Goal: Task Accomplishment & Management: Use online tool/utility

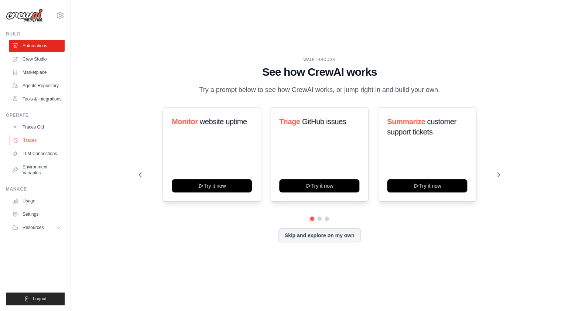
click at [33, 146] on link "Traces" at bounding box center [38, 140] width 56 height 12
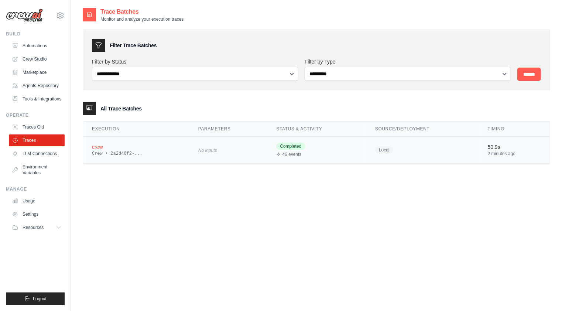
click at [98, 144] on div "crew" at bounding box center [136, 146] width 89 height 7
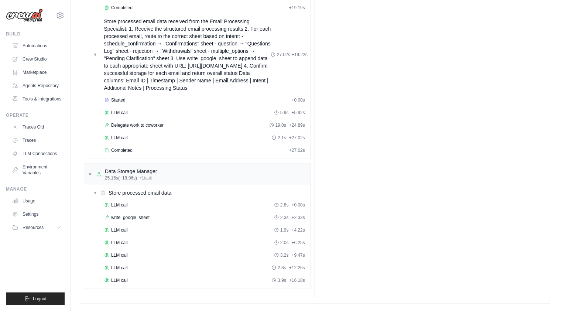
scroll to position [295, 0]
click at [122, 227] on div "LLM call 1.9s + 4.22s" at bounding box center [205, 230] width 206 height 11
click at [133, 220] on span "write_google_sheet" at bounding box center [130, 218] width 38 height 6
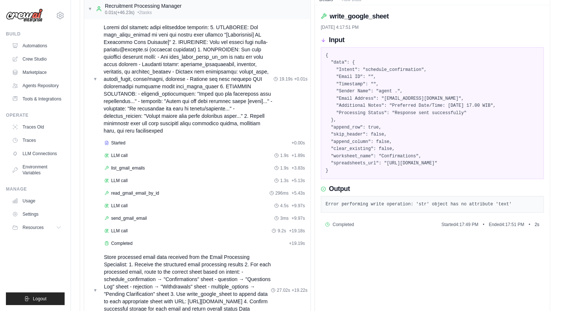
scroll to position [0, 0]
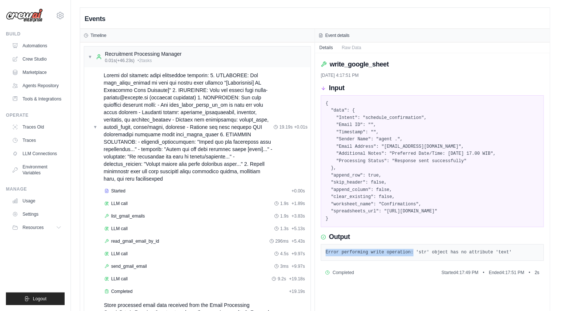
drag, startPoint x: 414, startPoint y: 259, endPoint x: 325, endPoint y: 257, distance: 88.3
click at [326, 256] on pre "Error performing write operation: 'str' object has no attribute 'text'" at bounding box center [432, 252] width 213 height 7
copy pre "Error performing write operation:"
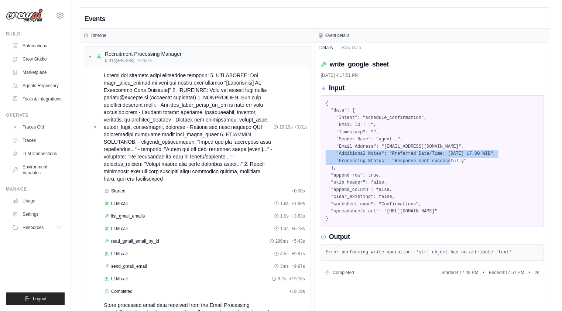
drag, startPoint x: 465, startPoint y: 161, endPoint x: 357, endPoint y: 155, distance: 108.7
click at [357, 155] on pre "{ "data": { "Intent": "schedule_confirmation", "Email ID": "", "Timestamp": "",…" at bounding box center [432, 161] width 213 height 123
drag, startPoint x: 341, startPoint y: 155, endPoint x: 426, endPoint y: 158, distance: 85.0
click at [426, 158] on pre "{ "data": { "Intent": "schedule_confirmation", "Email ID": "", "Timestamp": "",…" at bounding box center [432, 161] width 213 height 123
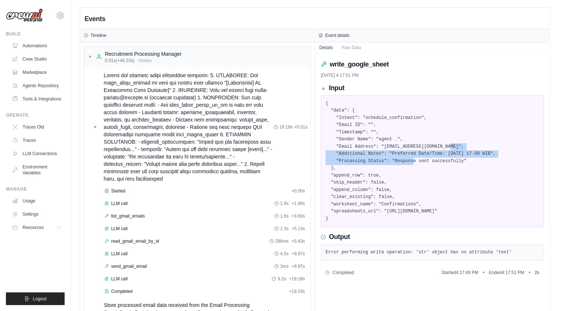
click at [426, 158] on pre "{ "data": { "Intent": "schedule_confirmation", "Email ID": "", "Timestamp": "",…" at bounding box center [432, 161] width 213 height 123
drag, startPoint x: 470, startPoint y: 160, endPoint x: 335, endPoint y: 154, distance: 134.9
click at [335, 154] on pre "{ "data": { "Intent": "schedule_confirmation", "Email ID": "", "Timestamp": "",…" at bounding box center [432, 161] width 213 height 123
click at [359, 157] on pre "{ "data": { "Intent": "schedule_confirmation", "Email ID": "", "Timestamp": "",…" at bounding box center [432, 161] width 213 height 123
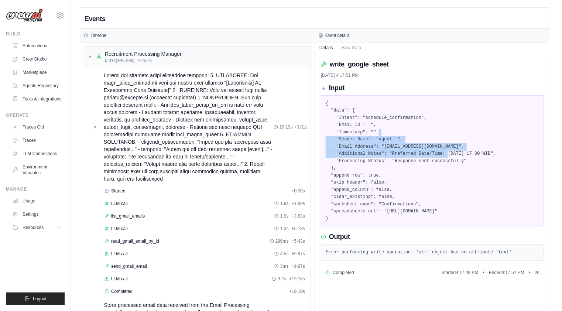
drag, startPoint x: 481, startPoint y: 157, endPoint x: 378, endPoint y: 129, distance: 106.4
click at [378, 129] on pre "{ "data": { "Intent": "schedule_confirmation", "Email ID": "", "Timestamp": "",…" at bounding box center [432, 161] width 213 height 123
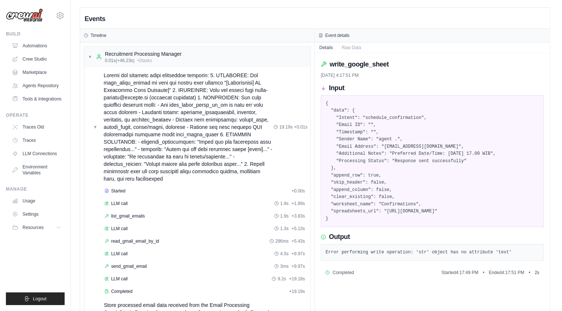
click at [377, 160] on pre "{ "data": { "Intent": "schedule_confirmation", "Email ID": "", "Timestamp": "",…" at bounding box center [432, 161] width 213 height 123
drag, startPoint x: 520, startPoint y: 257, endPoint x: 323, endPoint y: 257, distance: 196.8
click at [323, 257] on div "Error performing write operation: 'str' object has no attribute 'text'" at bounding box center [432, 252] width 223 height 17
copy pre "Error performing write operation: 'str' object has no attribute 'text'"
drag, startPoint x: 350, startPoint y: 226, endPoint x: 322, endPoint y: 102, distance: 126.8
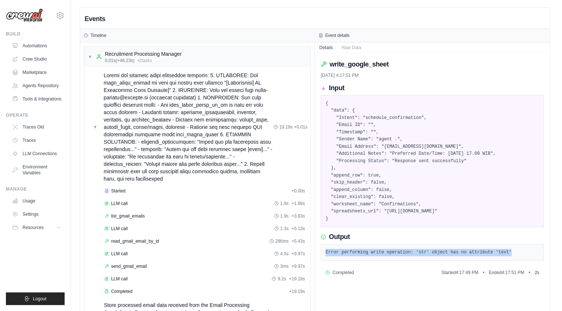
click at [322, 102] on div "{ "data": { "Intent": "schedule_confirmation", "Email ID": "", "Timestamp": "",…" at bounding box center [432, 161] width 223 height 132
copy pre "{ "data": { "Intent": "schedule_confirmation", "Email ID": "", "Timestamp": "",…"
